Goal: Information Seeking & Learning: Learn about a topic

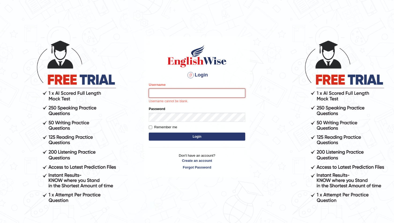
click at [183, 93] on input "Username" at bounding box center [197, 92] width 96 height 9
type input "sudinchy"
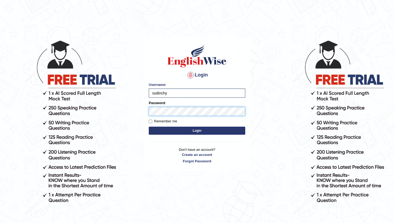
click at [149, 126] on button "Login" at bounding box center [197, 130] width 96 height 8
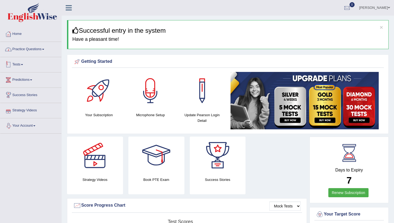
click at [33, 49] on link "Practice Questions" at bounding box center [30, 48] width 61 height 13
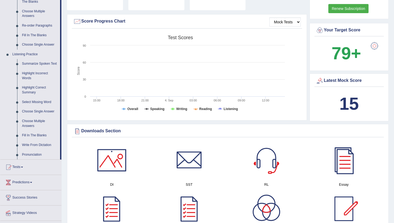
scroll to position [184, 0]
click at [37, 66] on link "Summarize Spoken Text" at bounding box center [40, 64] width 40 height 10
